Goal: Task Accomplishment & Management: Manage account settings

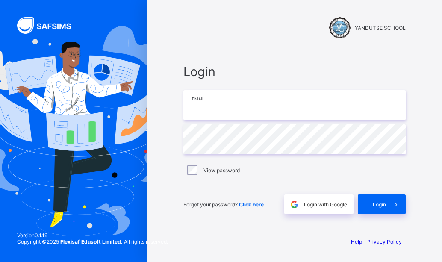
click at [240, 104] on input "email" at bounding box center [295, 105] width 222 height 30
type input "**********"
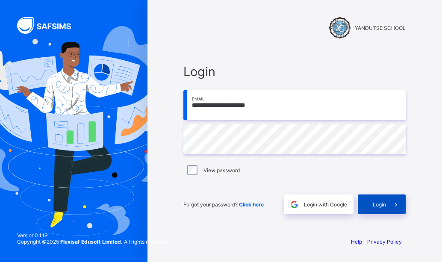
click at [382, 205] on span "Login" at bounding box center [379, 204] width 13 height 6
click at [378, 208] on div "Login" at bounding box center [382, 205] width 48 height 20
click at [401, 58] on div "**********" at bounding box center [295, 139] width 240 height 182
click at [390, 208] on span at bounding box center [396, 205] width 20 height 20
click at [378, 201] on span "Login" at bounding box center [379, 204] width 13 height 6
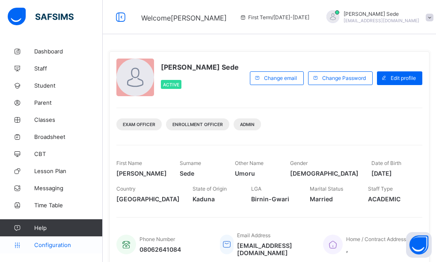
click at [45, 243] on span "Configuration" at bounding box center [68, 245] width 68 height 7
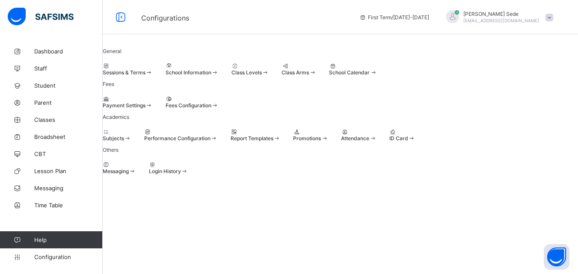
click at [131, 142] on span at bounding box center [127, 138] width 7 height 6
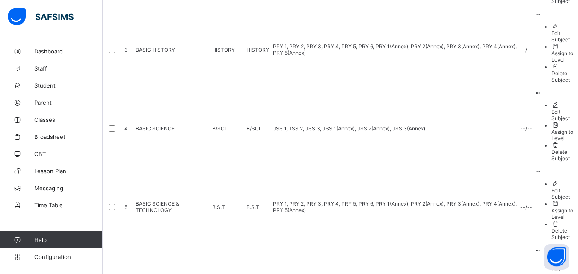
scroll to position [332, 0]
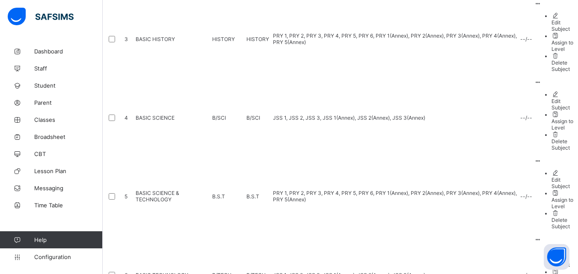
drag, startPoint x: 558, startPoint y: 258, endPoint x: 520, endPoint y: 267, distance: 39.3
click at [442, 262] on body "Subjects First Term / 2025-2026 Thomas Sede tomsede2001@gmail.com Dashboard Sta…" at bounding box center [289, 163] width 578 height 991
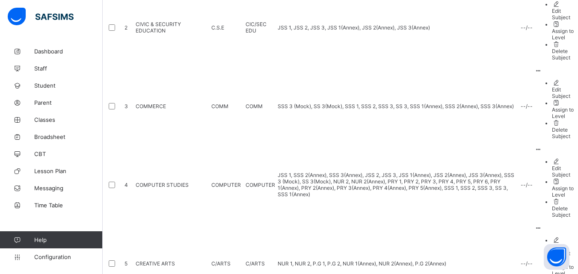
scroll to position [258, 0]
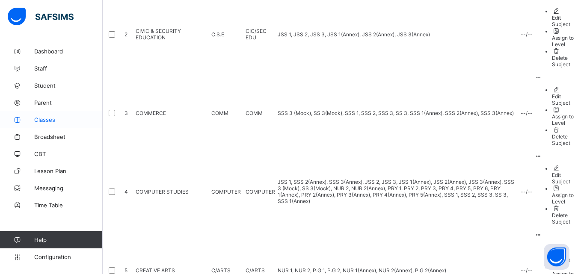
click at [51, 120] on span "Classes" at bounding box center [68, 119] width 68 height 7
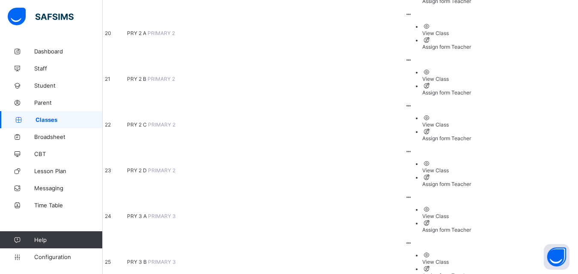
scroll to position [984, 0]
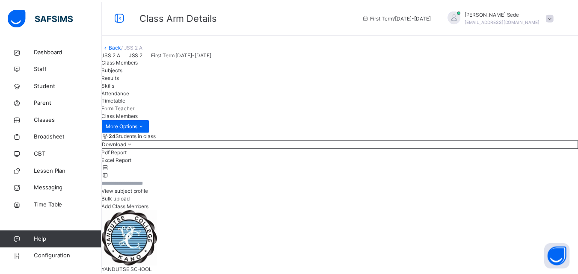
scroll to position [128, 0]
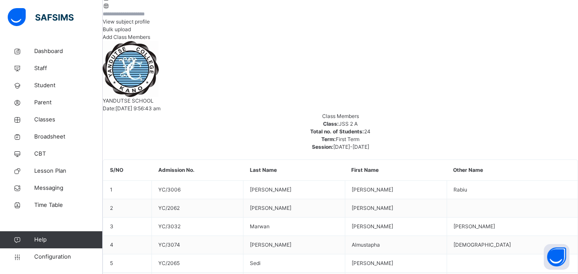
scroll to position [214, 0]
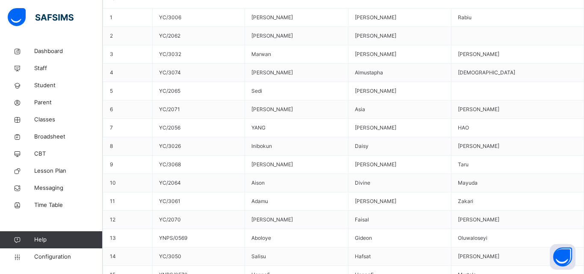
type input "*****"
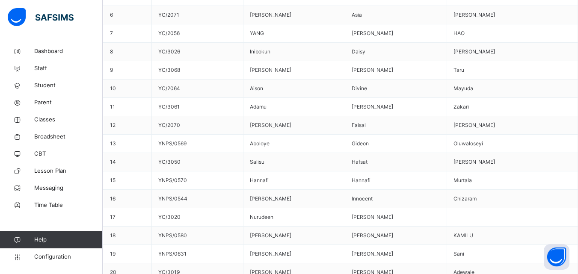
scroll to position [508, 0]
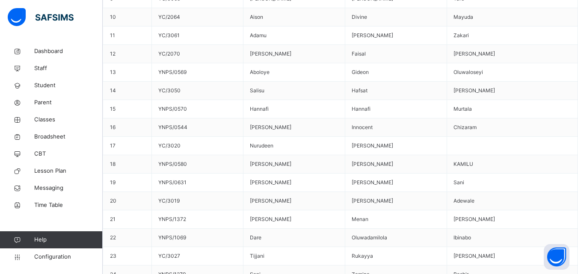
type input "******"
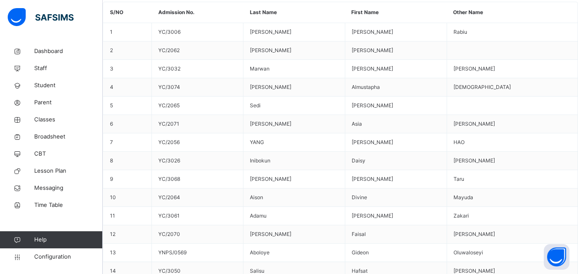
scroll to position [337, 0]
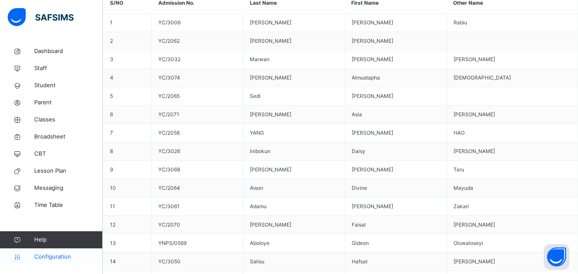
click at [54, 255] on span "Configuration" at bounding box center [68, 257] width 68 height 9
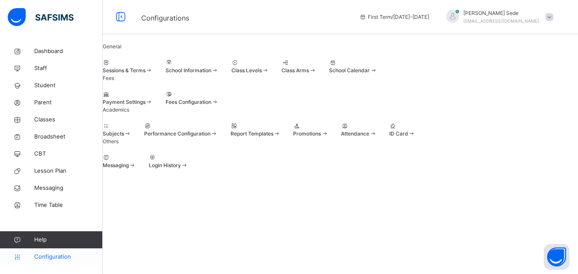
scroll to position [82, 0]
click at [188, 169] on span at bounding box center [184, 165] width 7 height 6
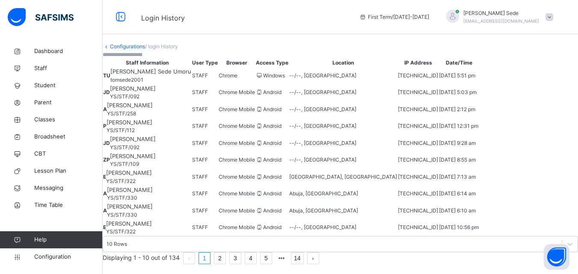
scroll to position [163, 0]
click at [225, 253] on link "2" at bounding box center [219, 258] width 11 height 11
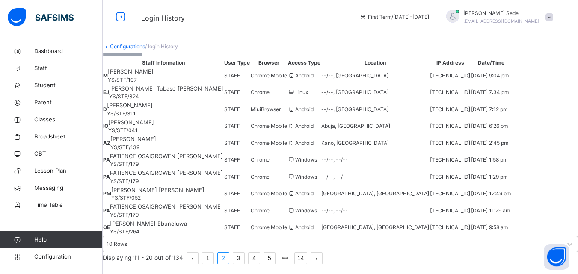
click at [245, 252] on li "3" at bounding box center [239, 258] width 12 height 12
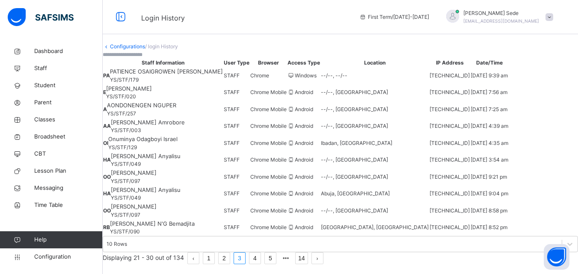
click at [260, 253] on link "4" at bounding box center [254, 258] width 11 height 11
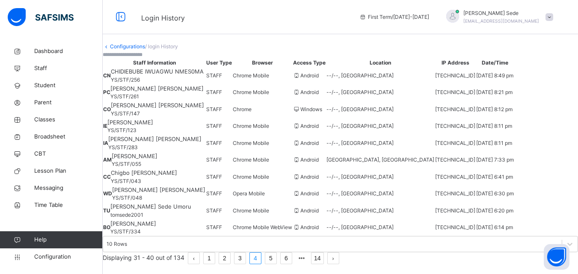
scroll to position [173, 0]
click at [276, 259] on link "5" at bounding box center [270, 258] width 11 height 11
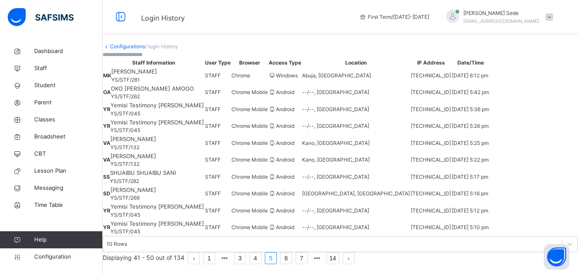
scroll to position [163, 0]
click at [292, 254] on link "6" at bounding box center [286, 258] width 11 height 11
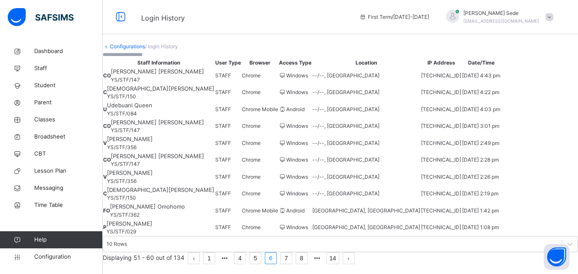
click at [292, 253] on link "7" at bounding box center [286, 258] width 11 height 11
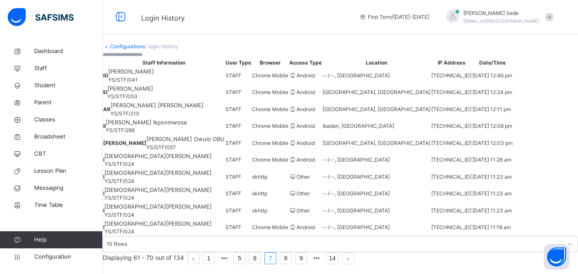
click at [291, 254] on link "8" at bounding box center [285, 258] width 11 height 11
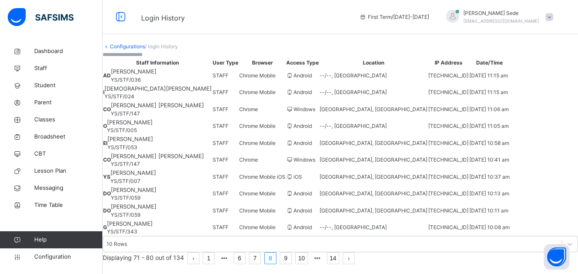
click at [291, 253] on link "9" at bounding box center [285, 258] width 11 height 11
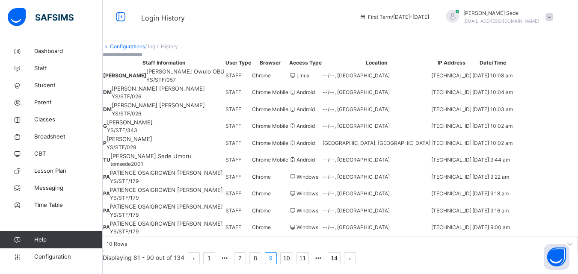
click at [293, 253] on link "10" at bounding box center [287, 258] width 12 height 11
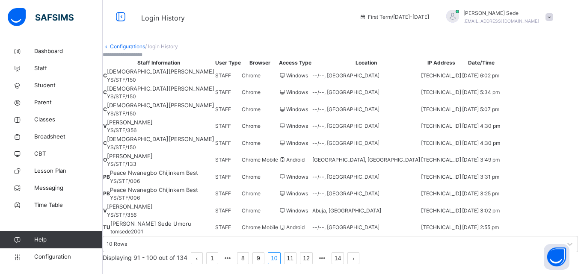
click at [296, 255] on link "11" at bounding box center [290, 258] width 12 height 11
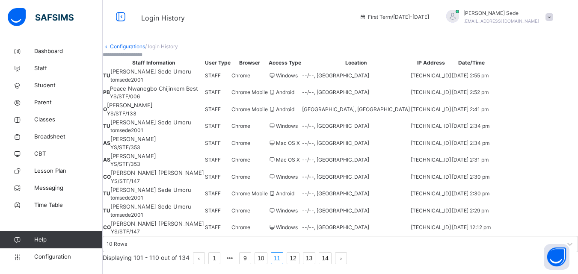
click at [299, 253] on link "12" at bounding box center [293, 258] width 12 height 11
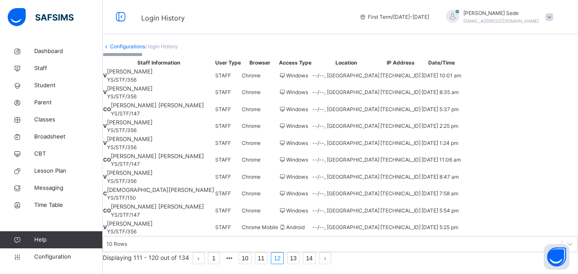
click at [299, 253] on link "13" at bounding box center [293, 258] width 12 height 11
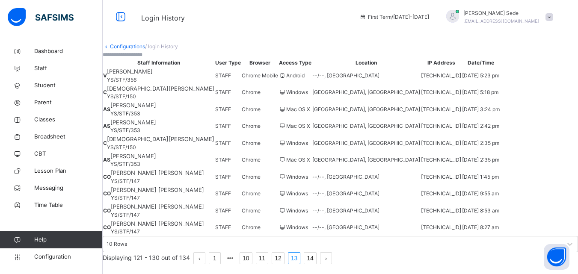
click at [316, 253] on link "14" at bounding box center [310, 258] width 12 height 11
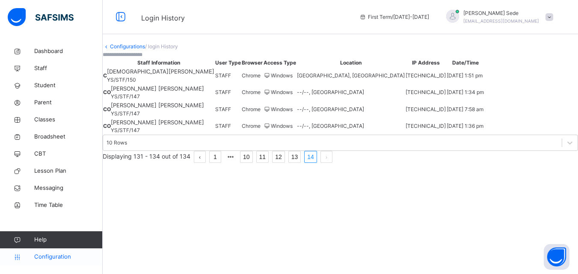
scroll to position [2, 0]
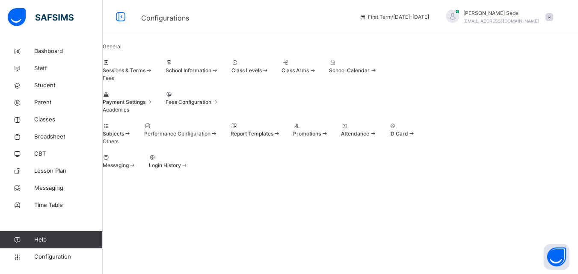
scroll to position [82, 0]
click at [281, 137] on span at bounding box center [276, 133] width 7 height 6
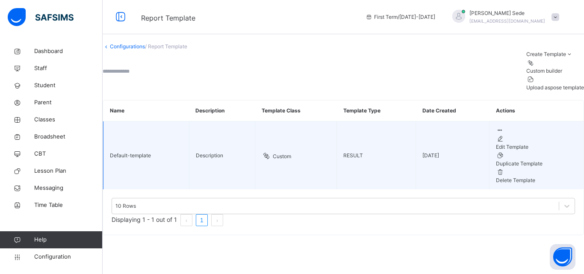
click at [442, 133] on icon at bounding box center [499, 130] width 7 height 6
click at [442, 151] on div "Edit Template" at bounding box center [536, 147] width 81 height 8
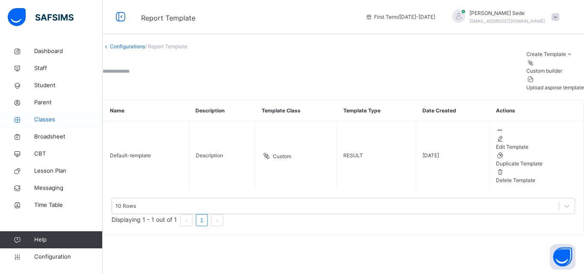
click at [53, 120] on span "Classes" at bounding box center [68, 119] width 68 height 9
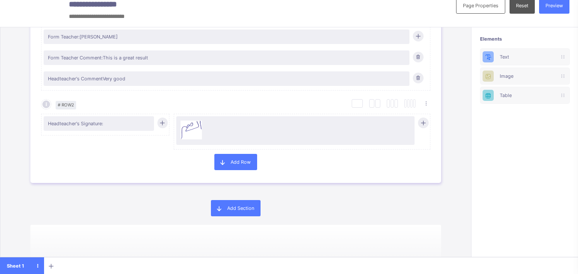
scroll to position [1177, 0]
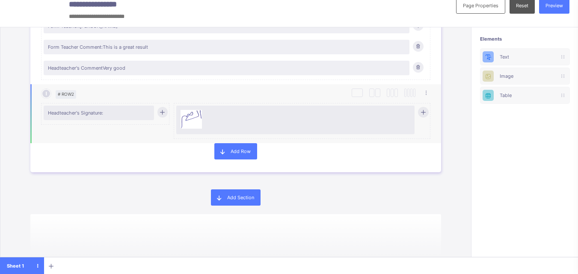
click at [94, 114] on span "Headteacher's Signature:" at bounding box center [99, 113] width 102 height 6
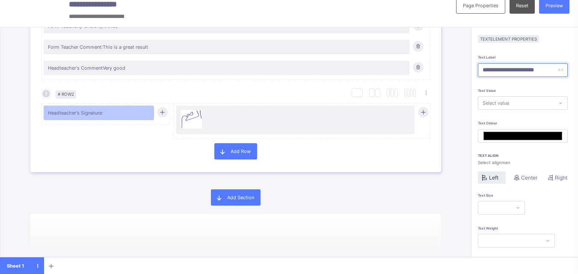
click at [548, 70] on input "**********" at bounding box center [523, 70] width 90 height 14
click at [521, 71] on input "**********" at bounding box center [523, 70] width 90 height 14
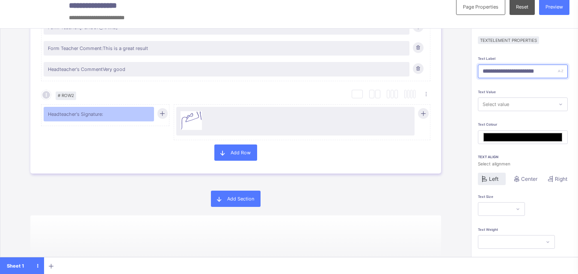
scroll to position [0, 0]
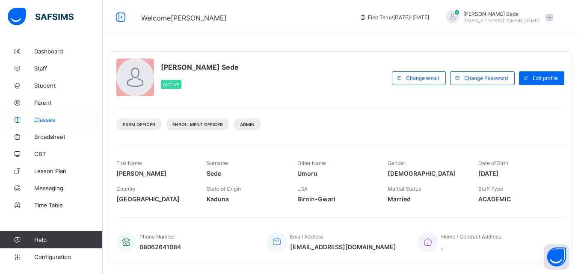
click at [50, 116] on span "Classes" at bounding box center [68, 119] width 68 height 7
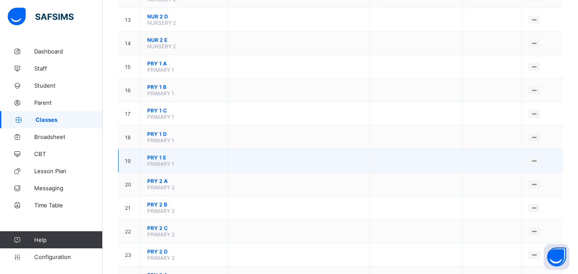
scroll to position [385, 0]
